Goal: Task Accomplishment & Management: Complete application form

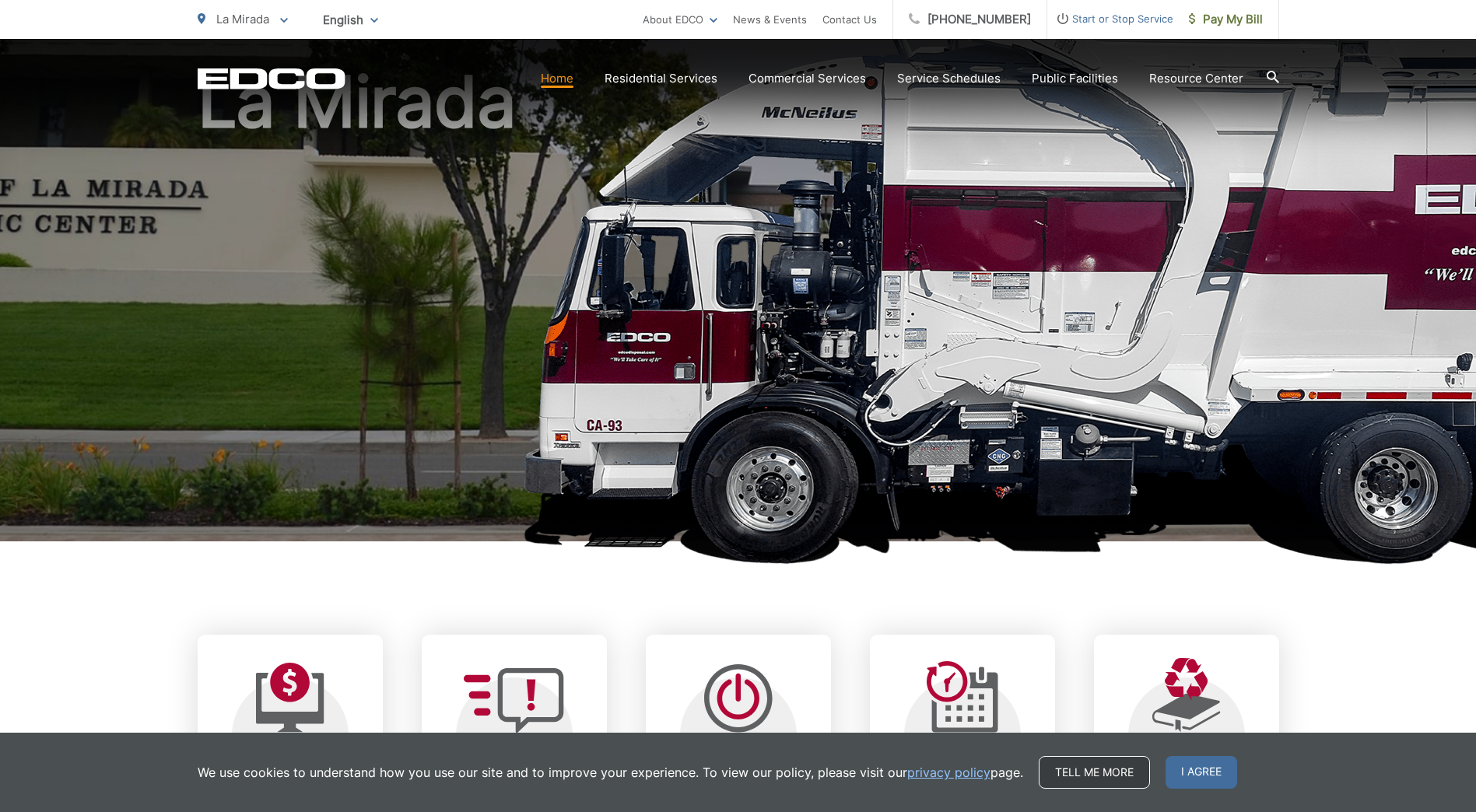
scroll to position [155, 0]
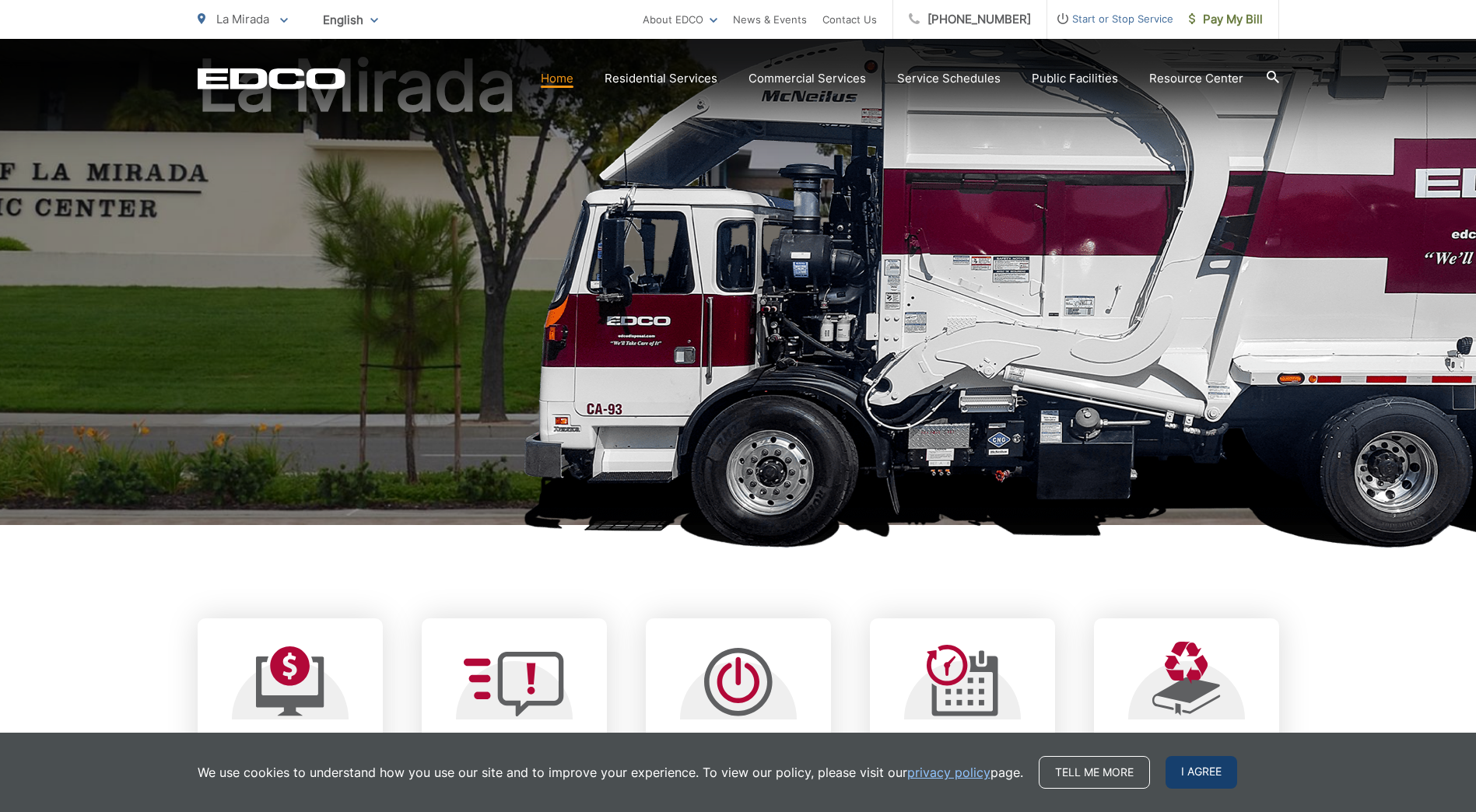
click at [708, 612] on span "I agree" at bounding box center [1201, 772] width 71 height 33
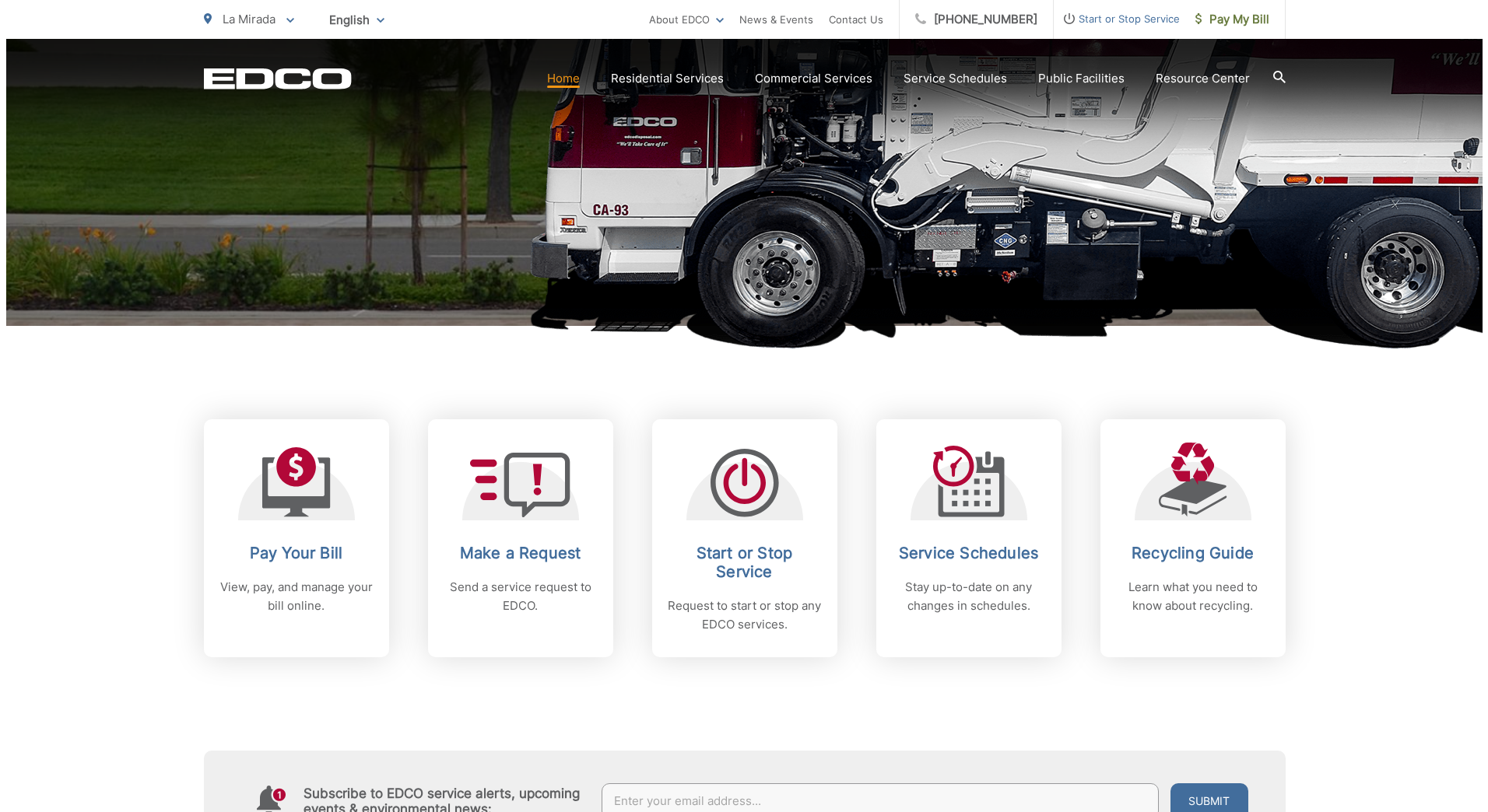
scroll to position [389, 0]
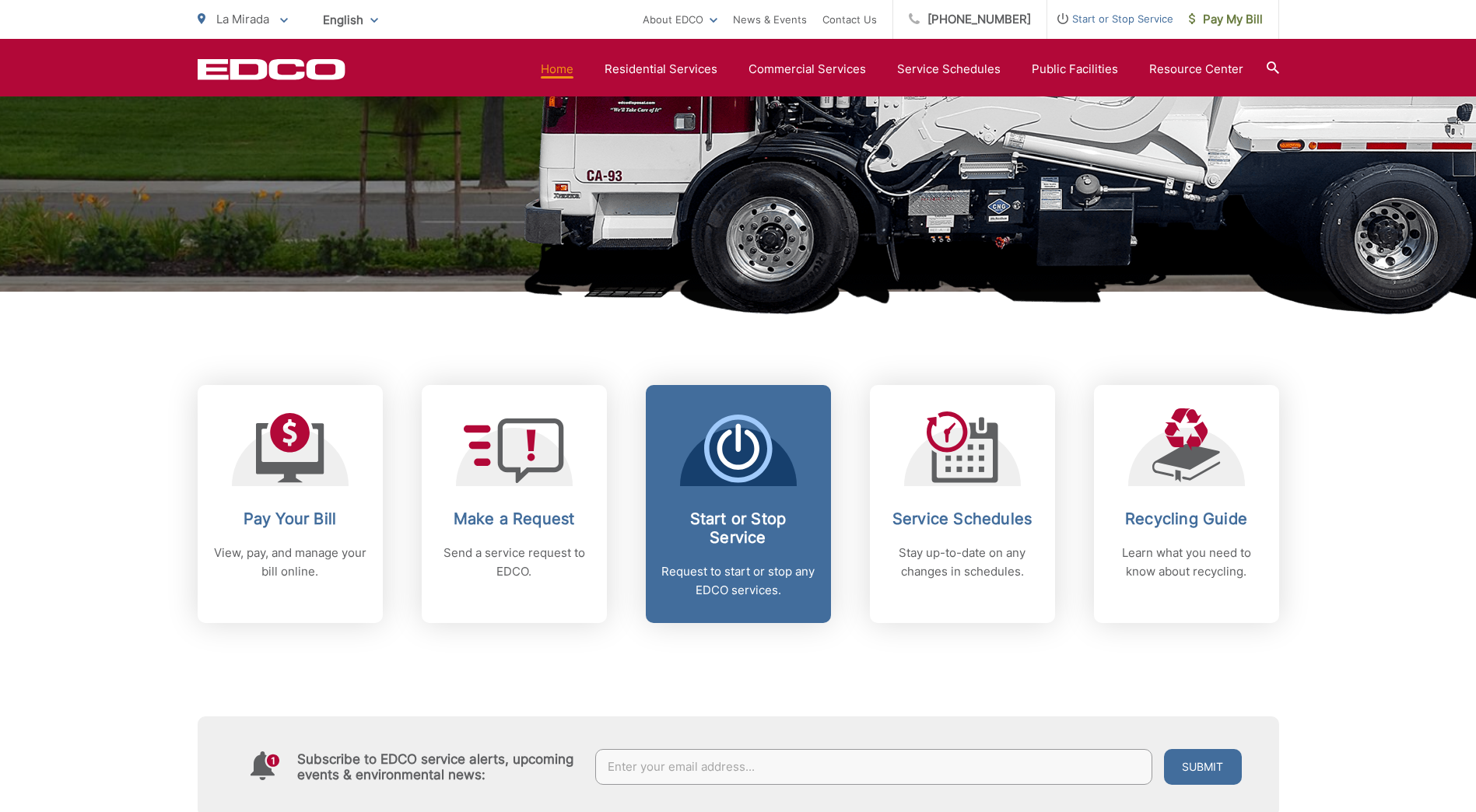
click at [708, 536] on h2 "Start or Stop Service" at bounding box center [738, 528] width 154 height 38
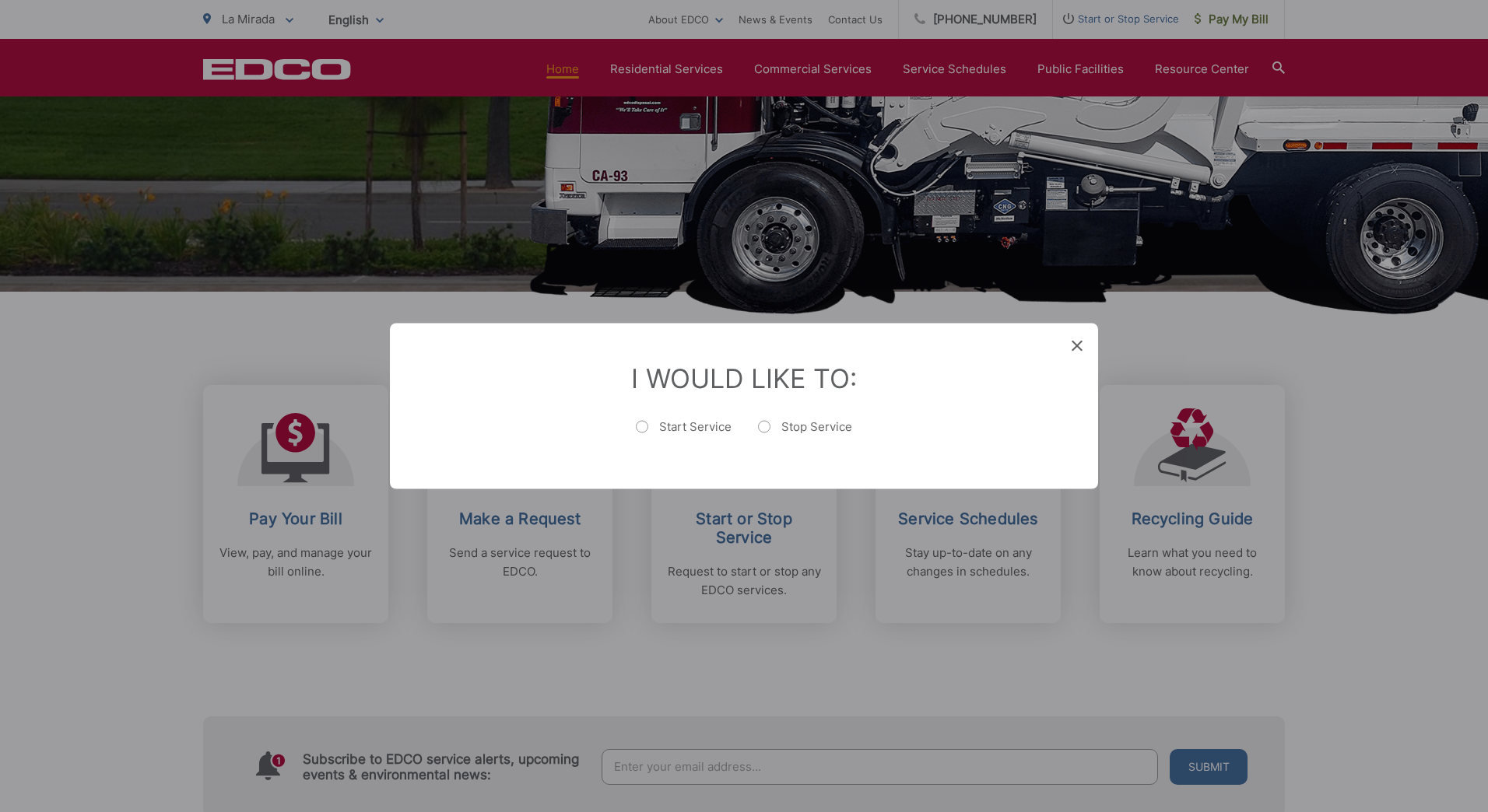
click at [641, 422] on label "Start Service" at bounding box center [683, 434] width 96 height 31
radio input "true"
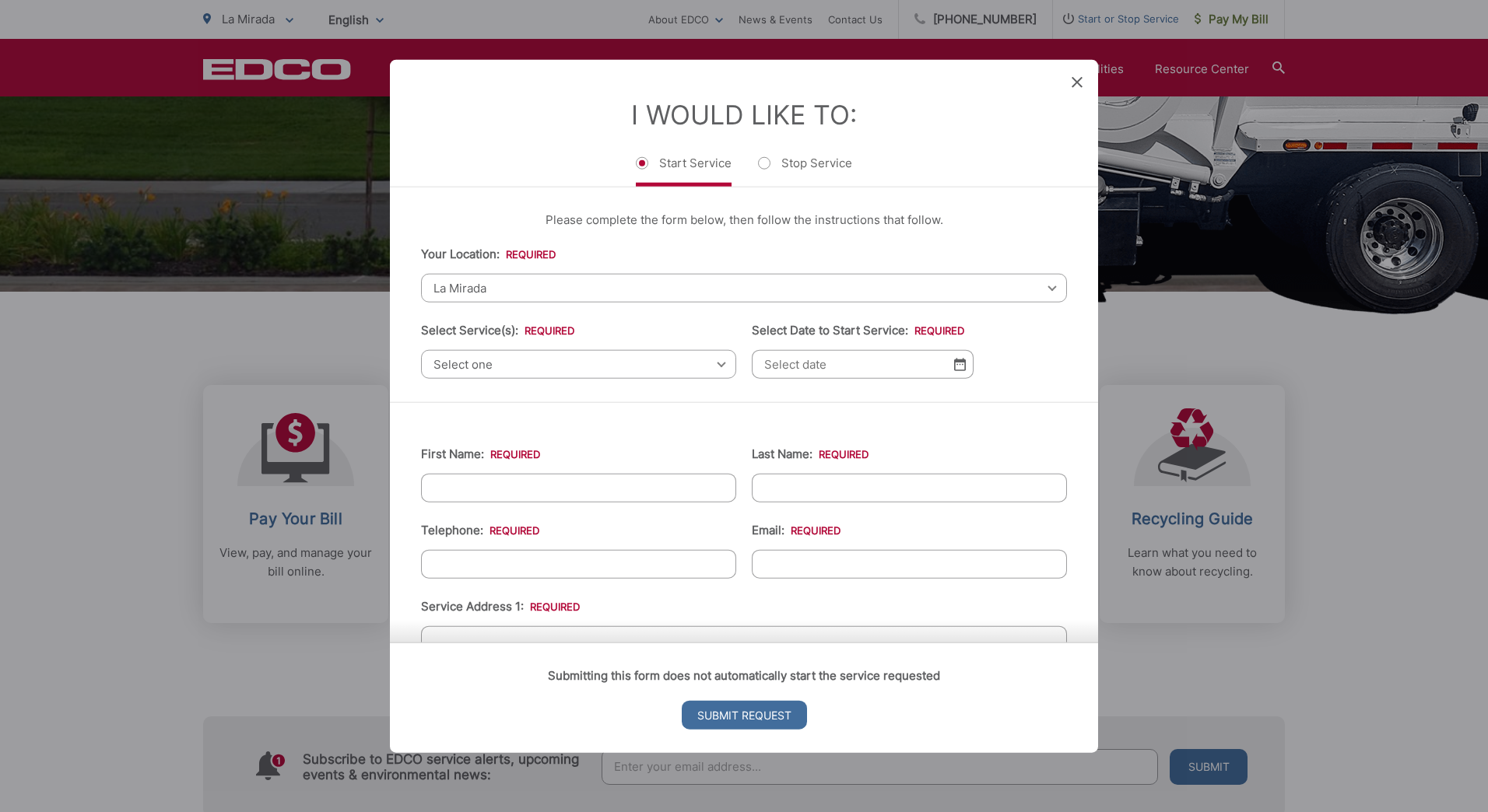
click at [502, 370] on span "Select one" at bounding box center [578, 364] width 315 height 29
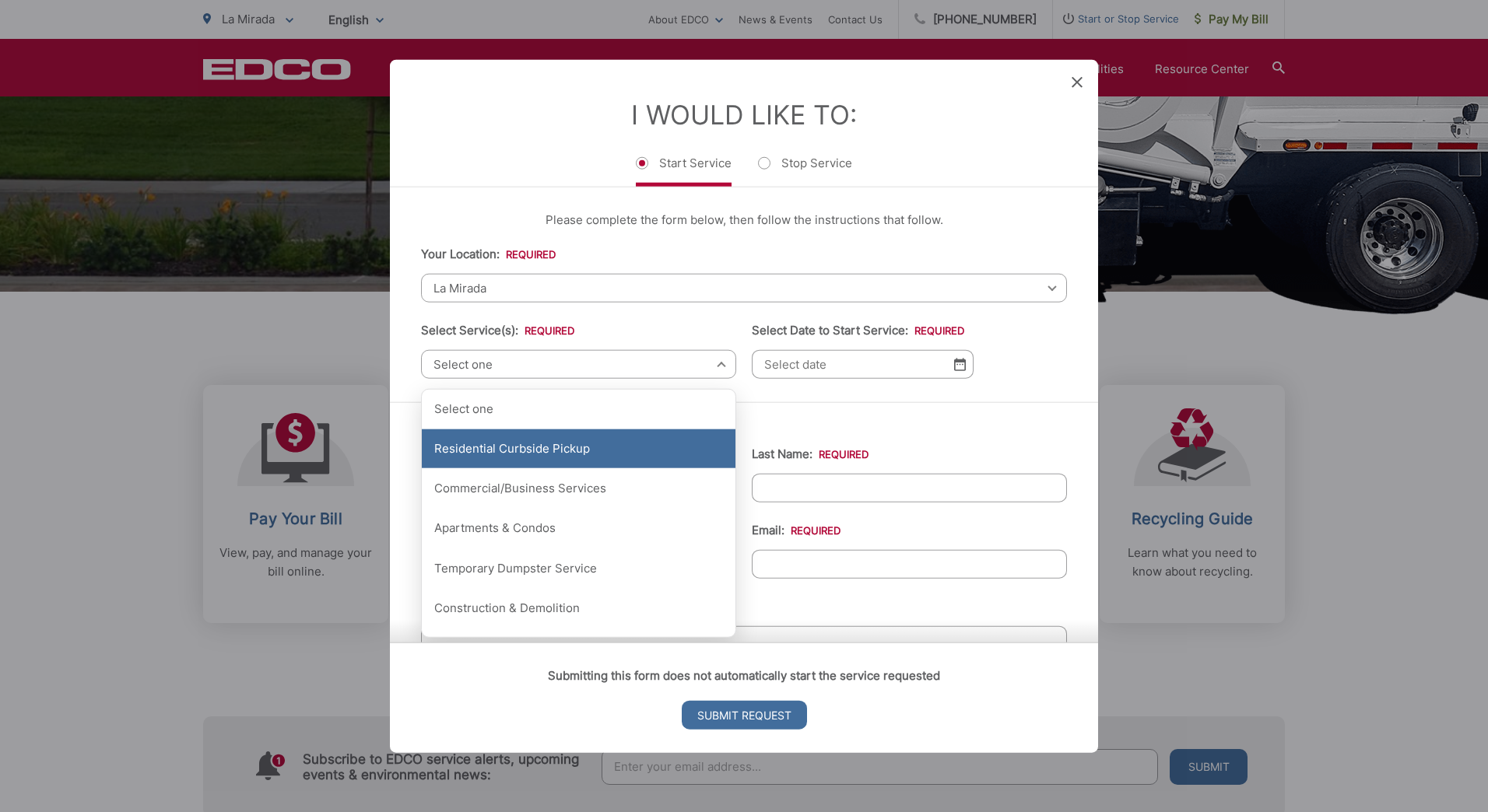
click at [555, 453] on div "Residential Curbside Pickup" at bounding box center [578, 449] width 314 height 39
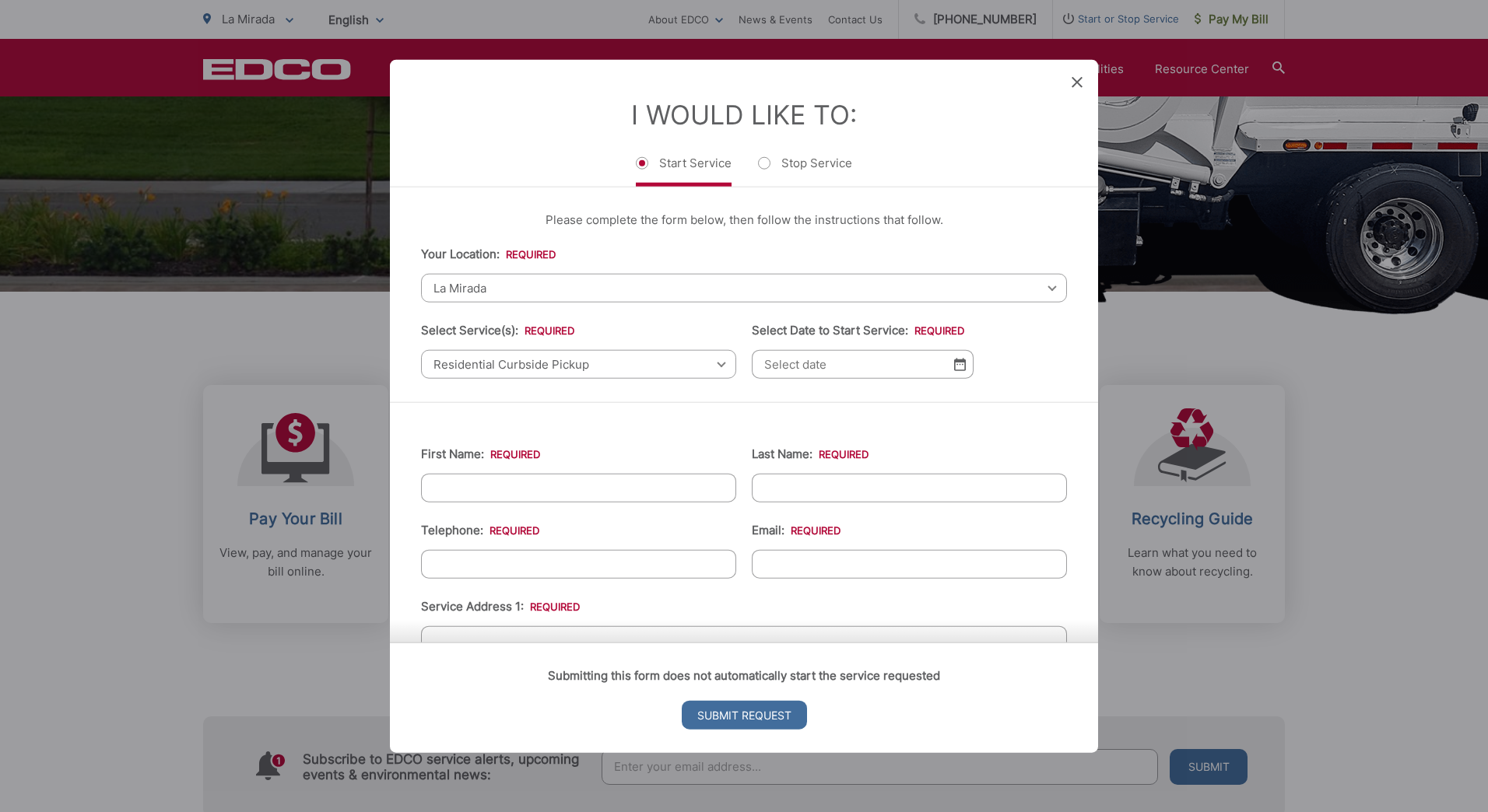
click at [708, 360] on input "Select Date to Start Service: *" at bounding box center [862, 364] width 222 height 29
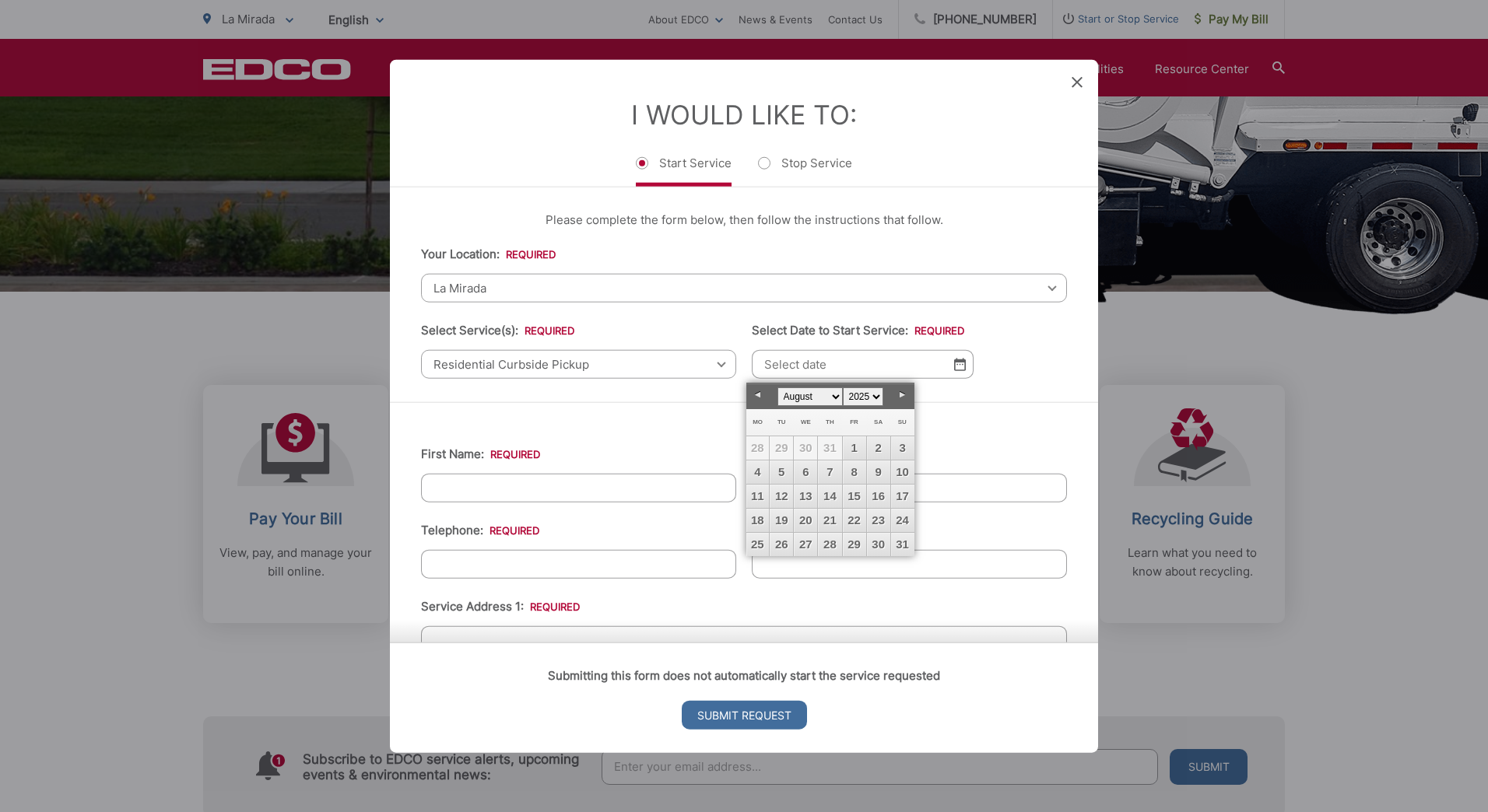
click at [708, 397] on select "January February March April May June July August September October November De…" at bounding box center [810, 397] width 65 height 19
click at [708, 448] on link "1" at bounding box center [758, 448] width 23 height 23
type input "[DATE]"
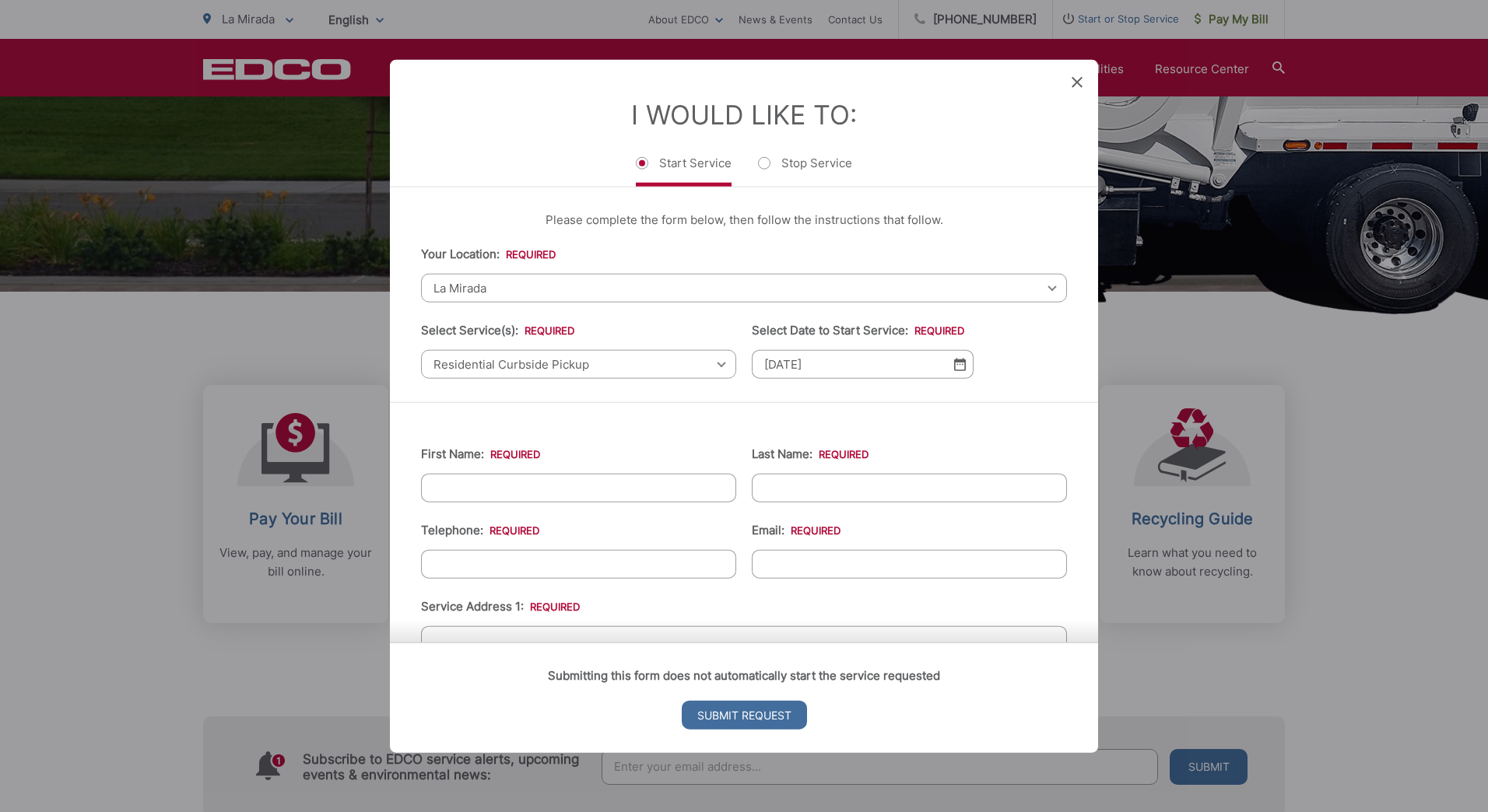
click at [484, 490] on input "First Name: *" at bounding box center [578, 488] width 315 height 29
type input "[PERSON_NAME]"
type input "[PHONE_NUMBER]"
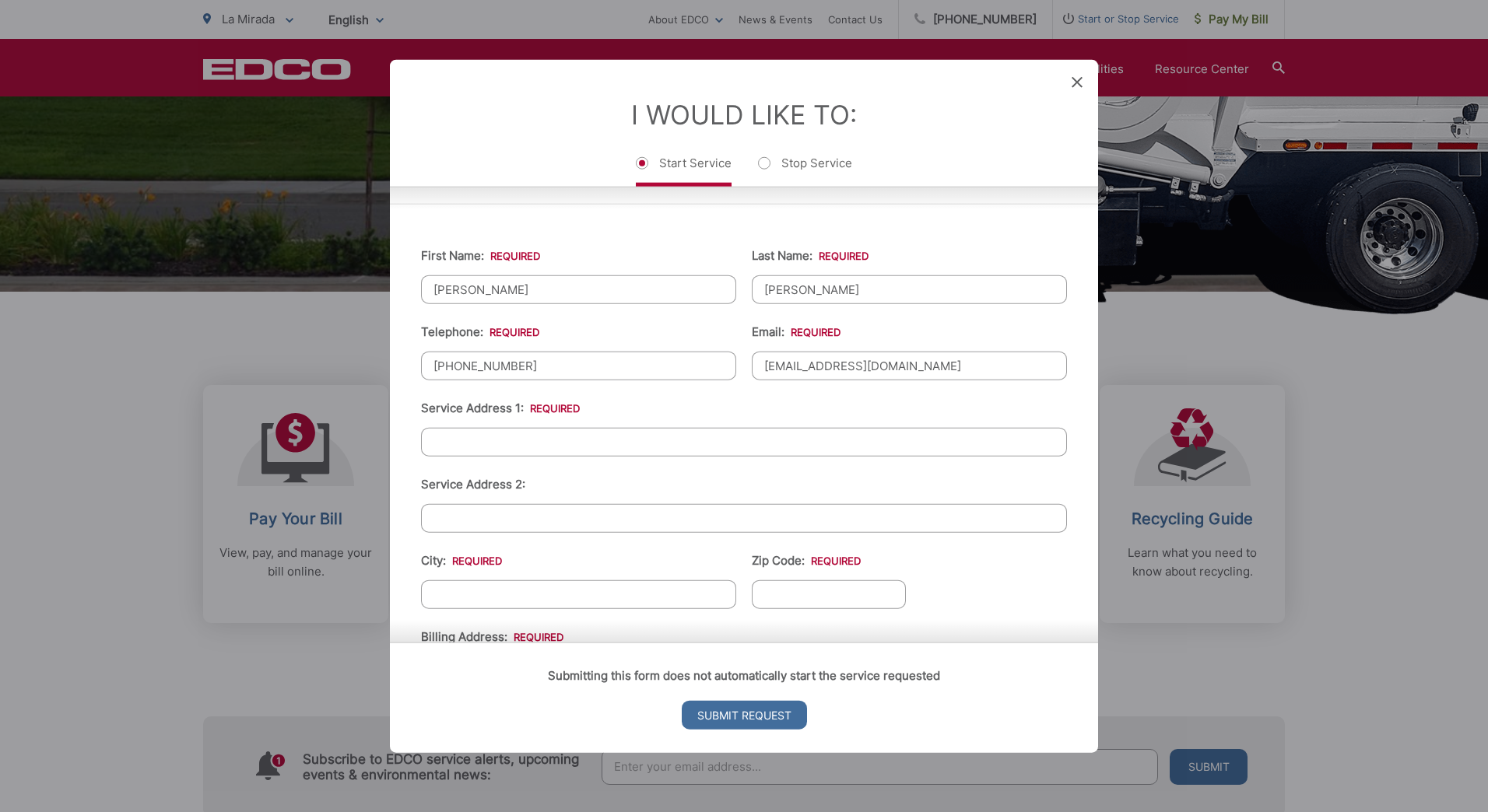
scroll to position [233, 0]
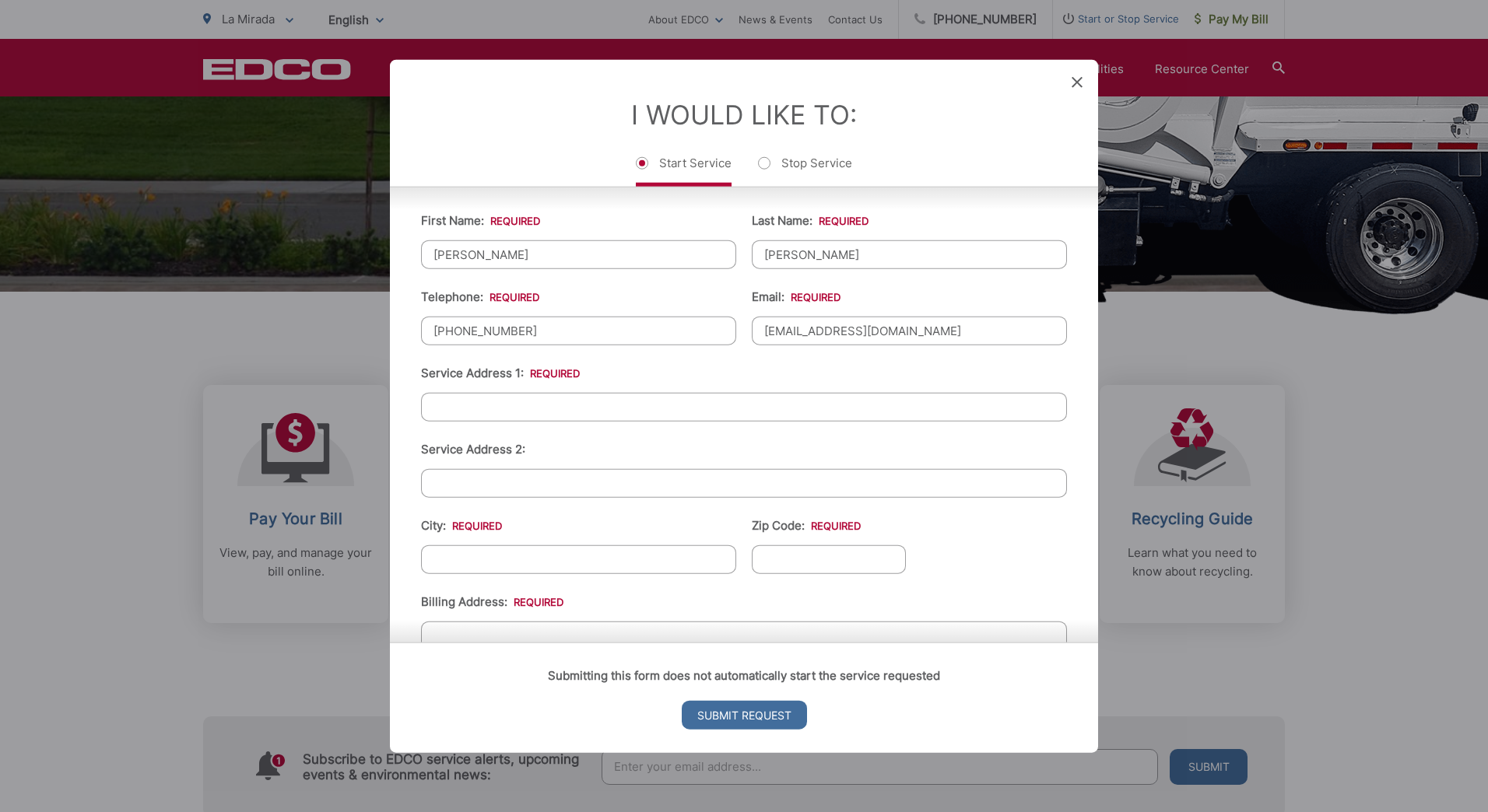
type input "[EMAIL_ADDRESS][DOMAIN_NAME]"
click at [486, 401] on input "Service Address 1: *" at bounding box center [744, 407] width 646 height 29
type input "[STREET_ADDRESS]"
type input "La Mirada"
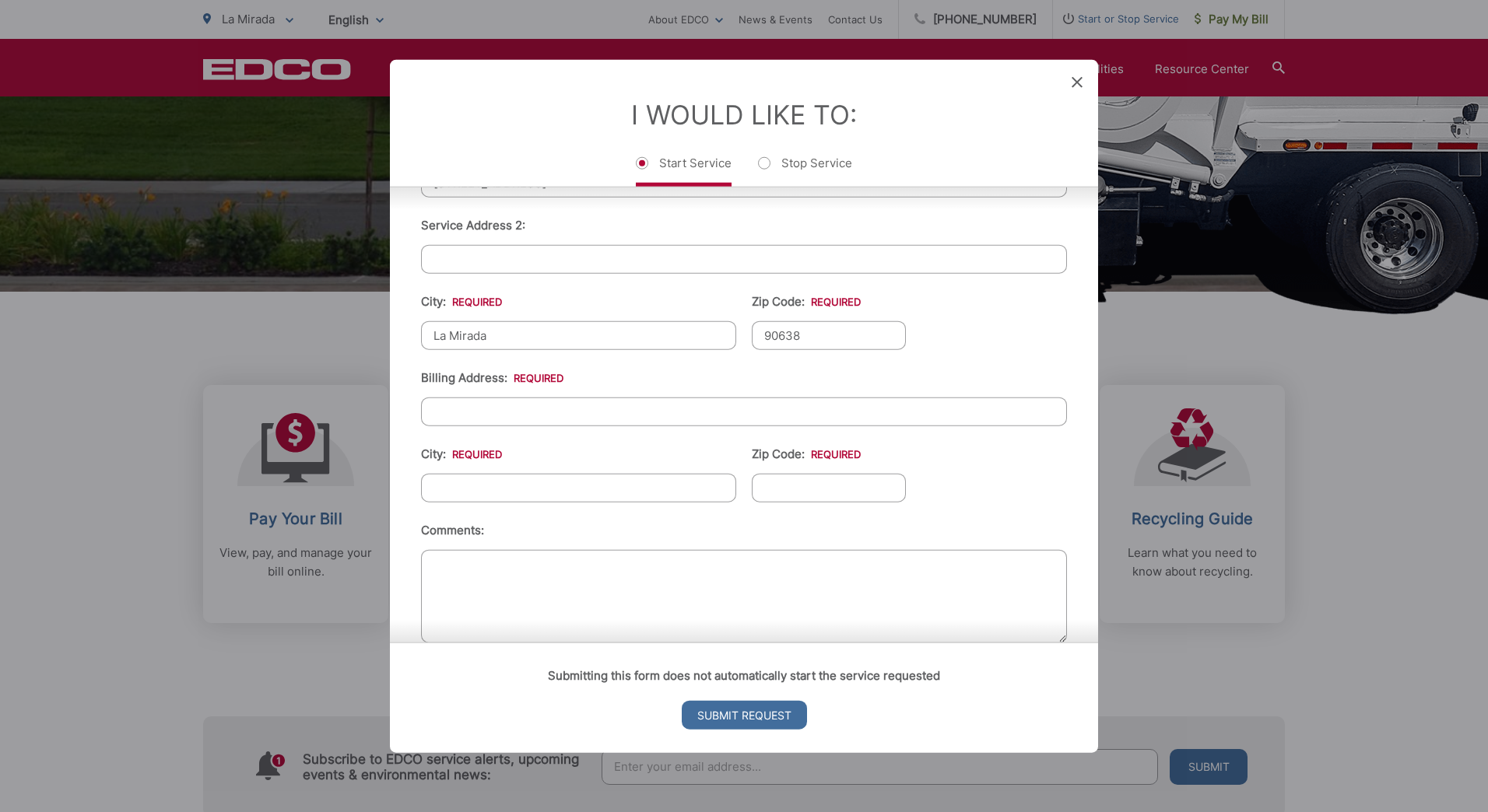
scroll to position [466, 0]
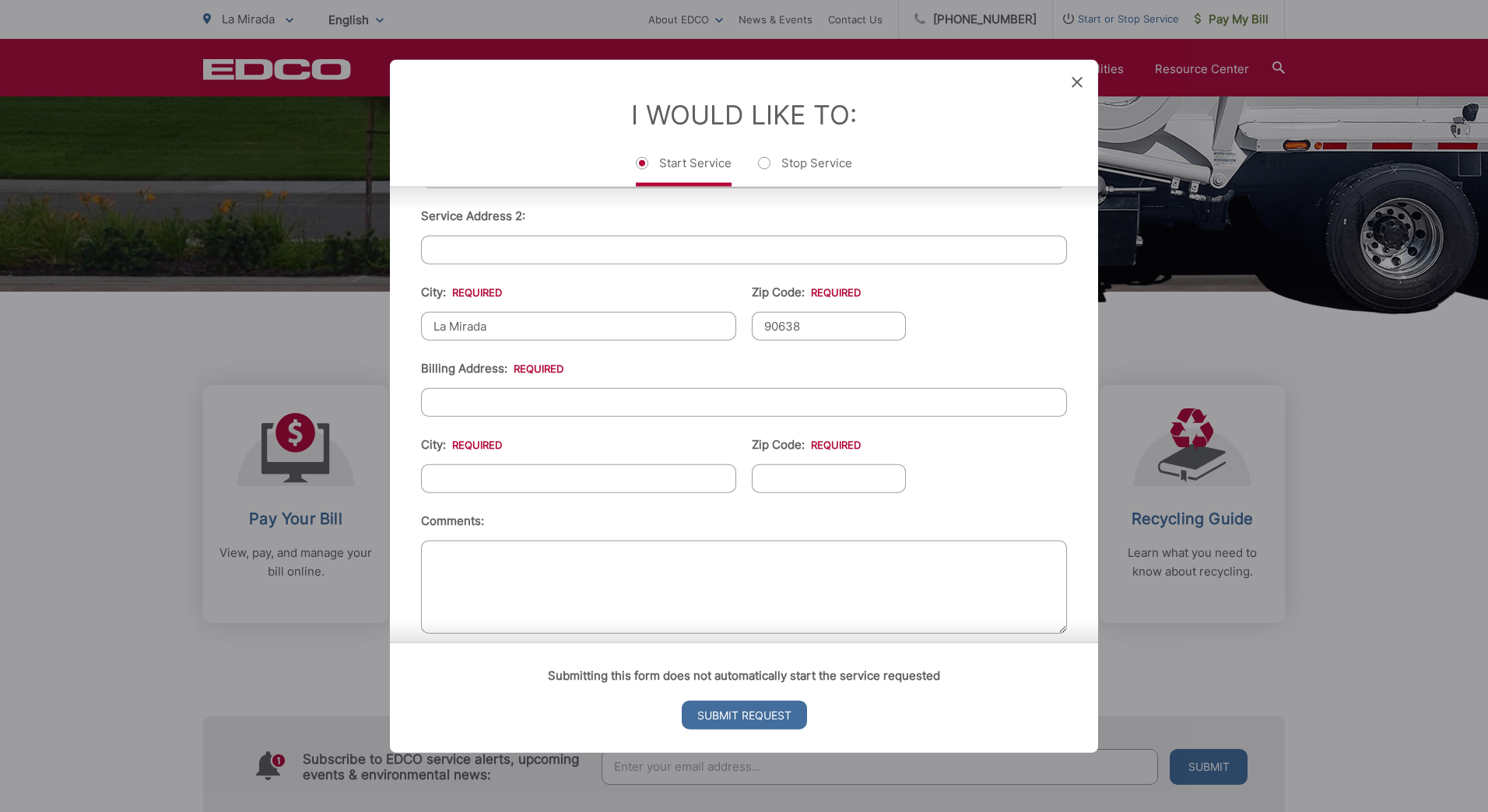
type input "90638"
click at [441, 403] on input "Billing Address: *" at bounding box center [744, 402] width 646 height 29
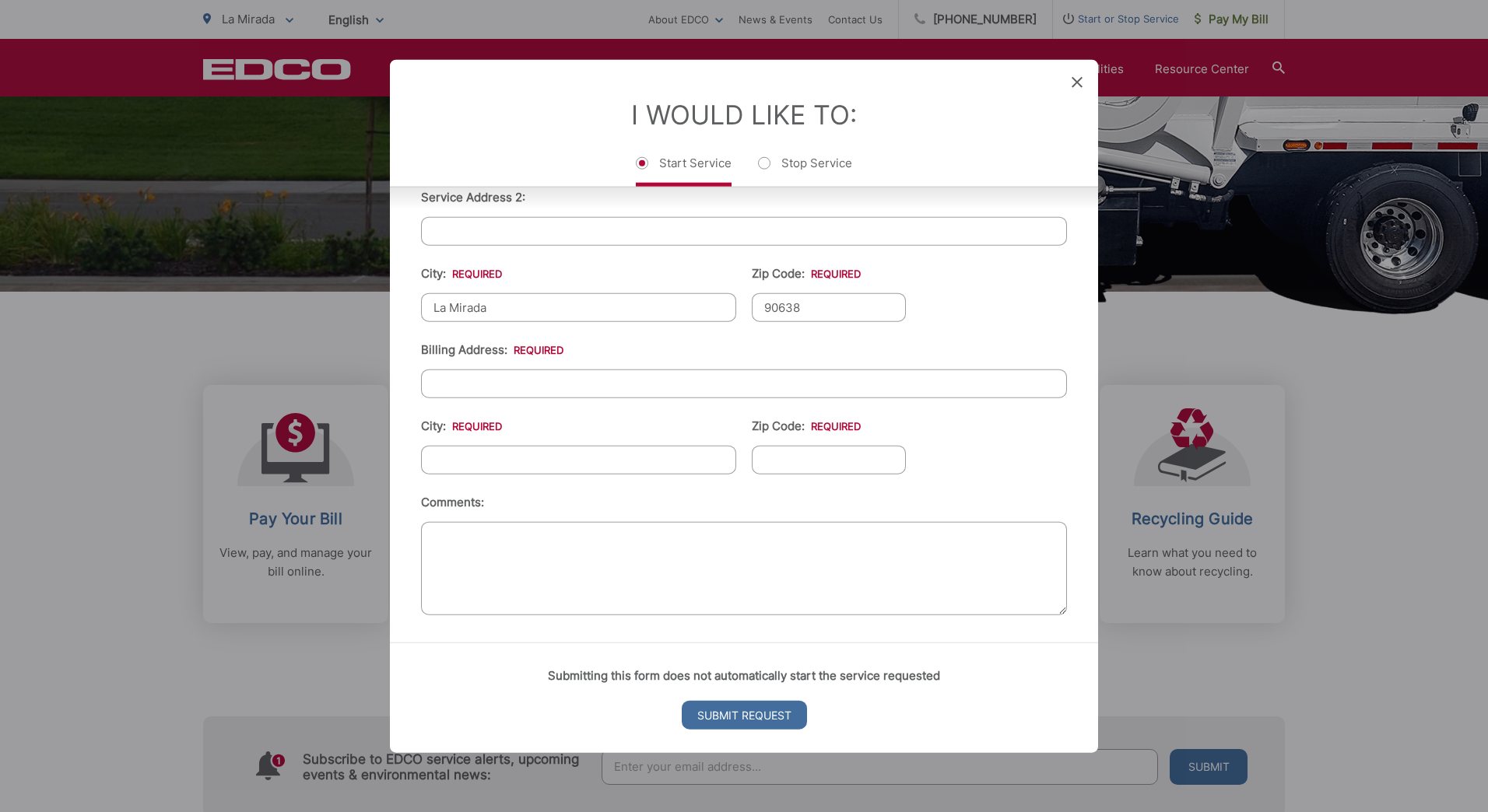
scroll to position [487, 0]
type input "[STREET_ADDRESS]"
type input "[GEOGRAPHIC_DATA]"
type input "92808"
click at [510, 559] on textarea "Comments:" at bounding box center [744, 566] width 646 height 93
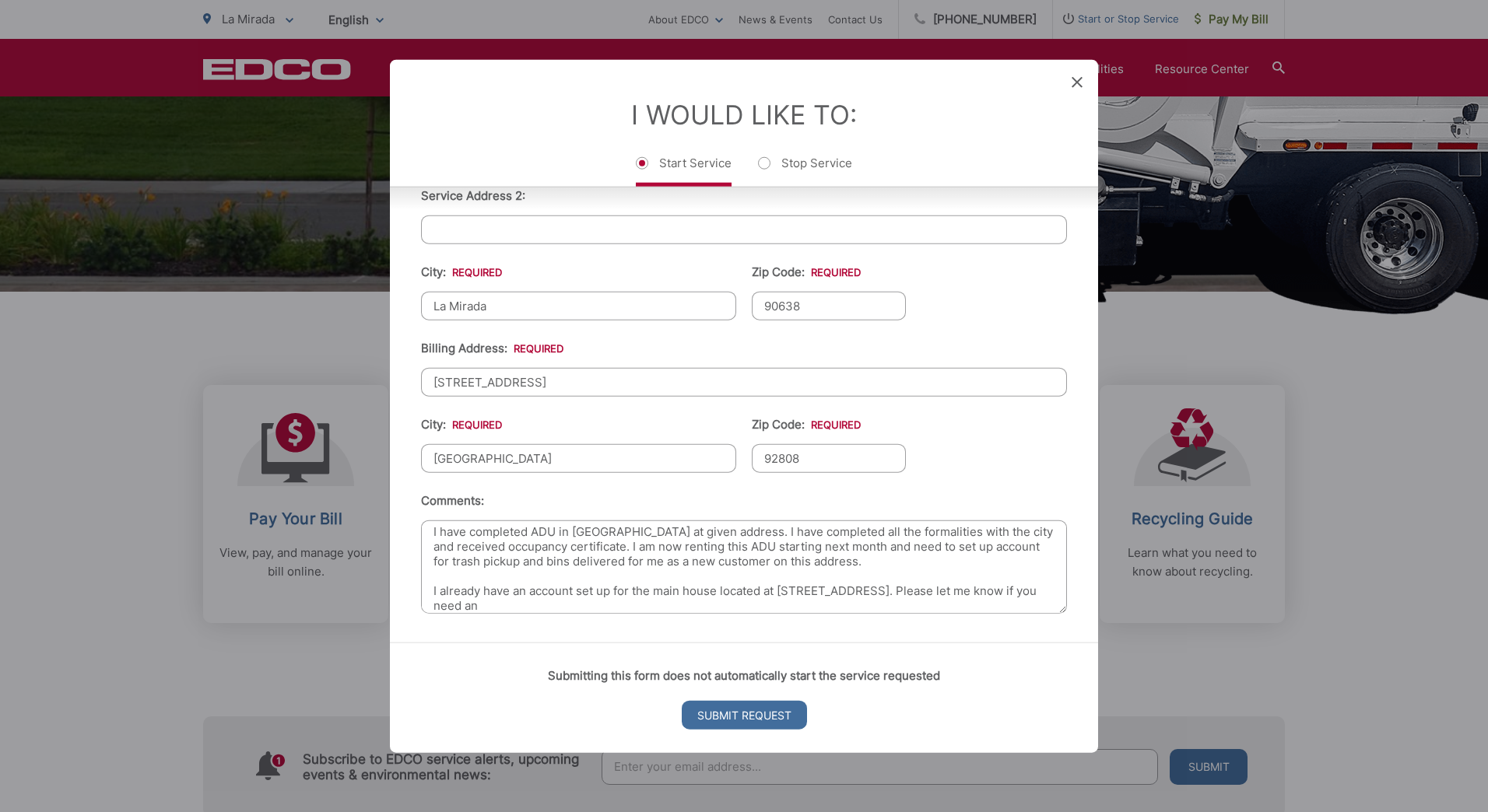
scroll to position [9, 0]
drag, startPoint x: 629, startPoint y: 607, endPoint x: 408, endPoint y: 609, distance: 221.0
click at [408, 609] on div "First Name: * [PERSON_NAME] Last Name: * [PERSON_NAME] Telephone: * [PHONE_NUMB…" at bounding box center [744, 279] width 708 height 727
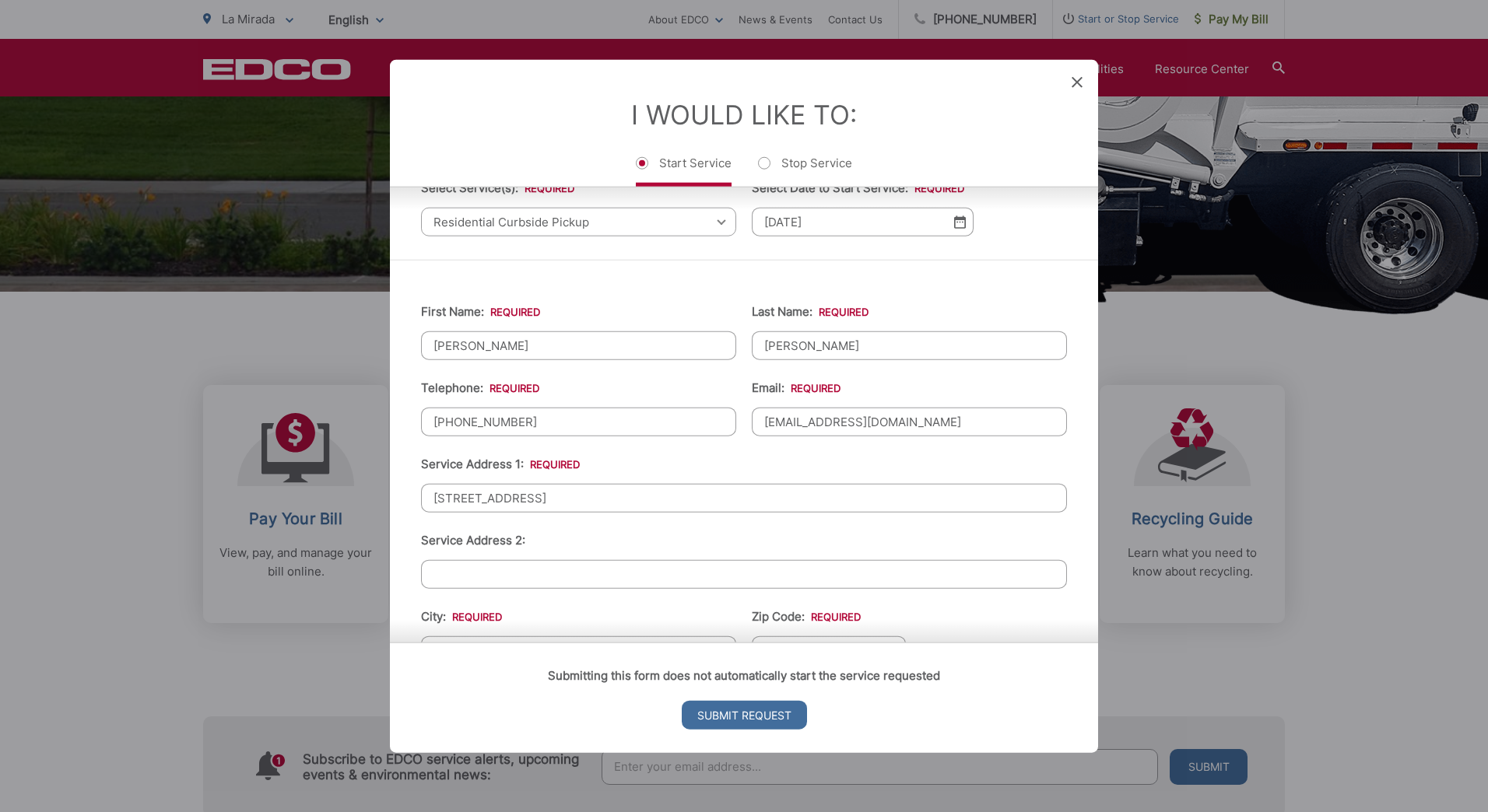
scroll to position [487, 0]
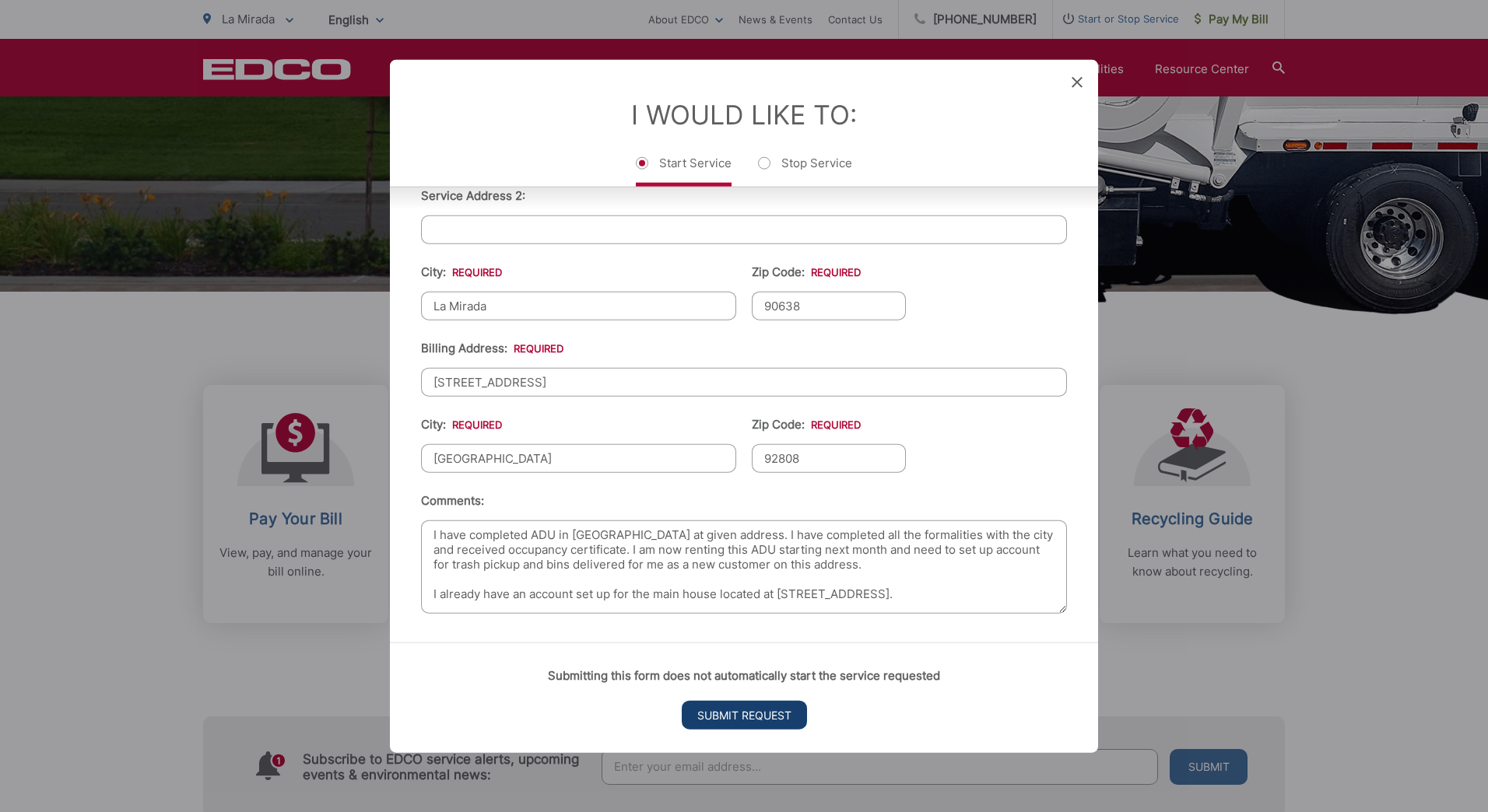
type textarea "I have completed ADU in [GEOGRAPHIC_DATA] at given address. I have completed al…"
click at [708, 612] on input "Submit Request" at bounding box center [744, 715] width 125 height 29
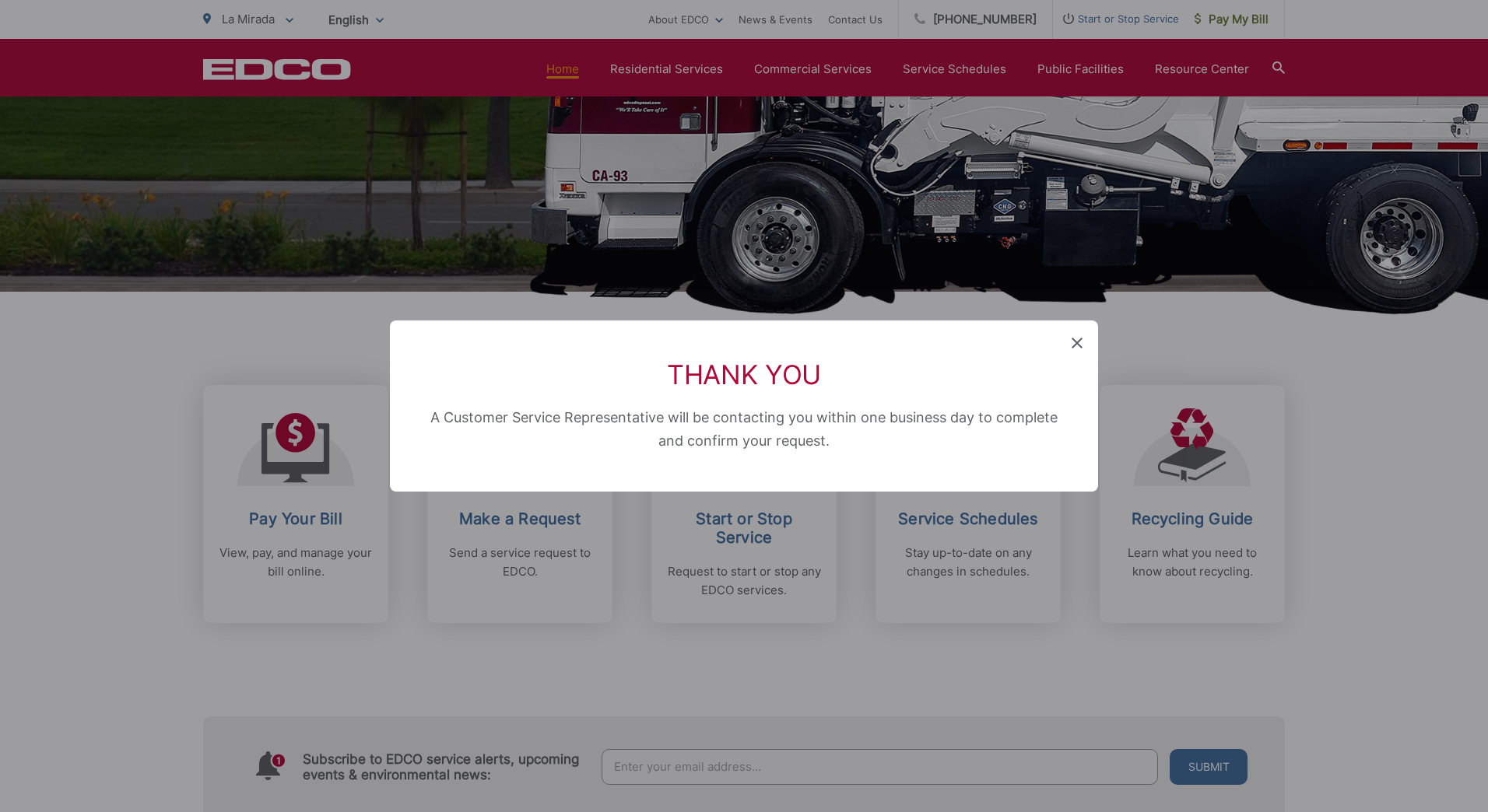
scroll to position [632, 0]
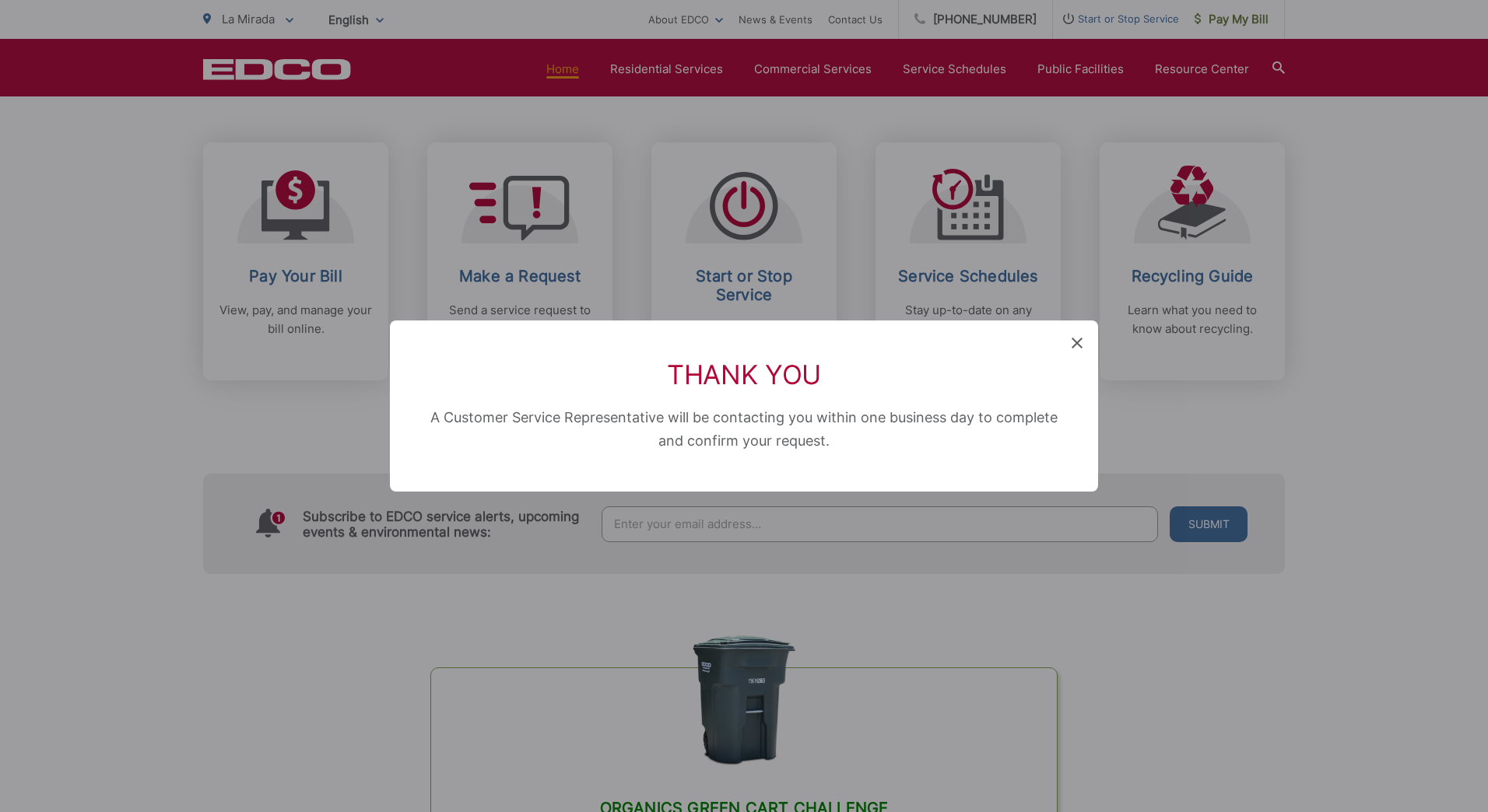
click at [708, 344] on icon at bounding box center [1077, 343] width 11 height 11
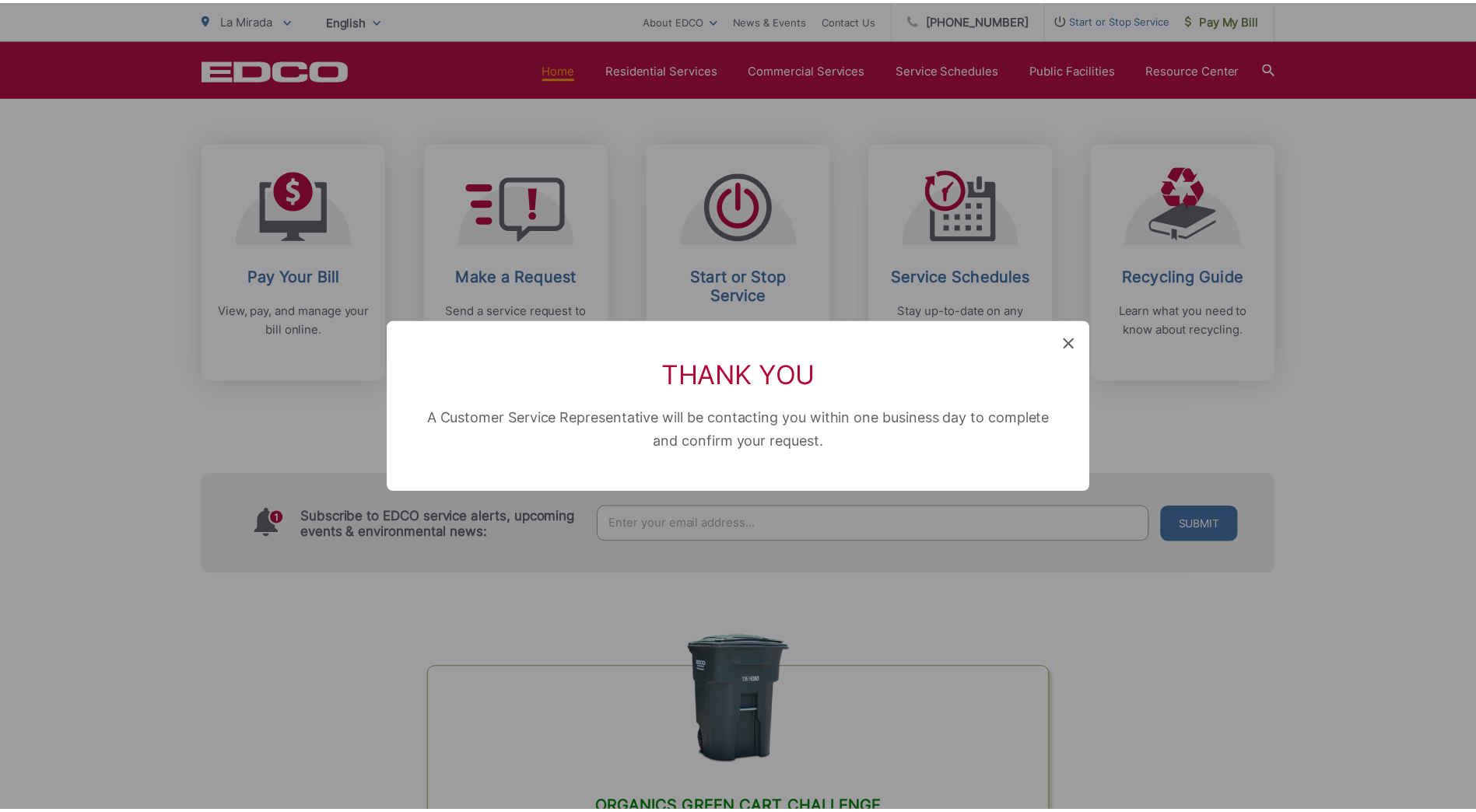
scroll to position [389, 0]
